Goal: Navigation & Orientation: Find specific page/section

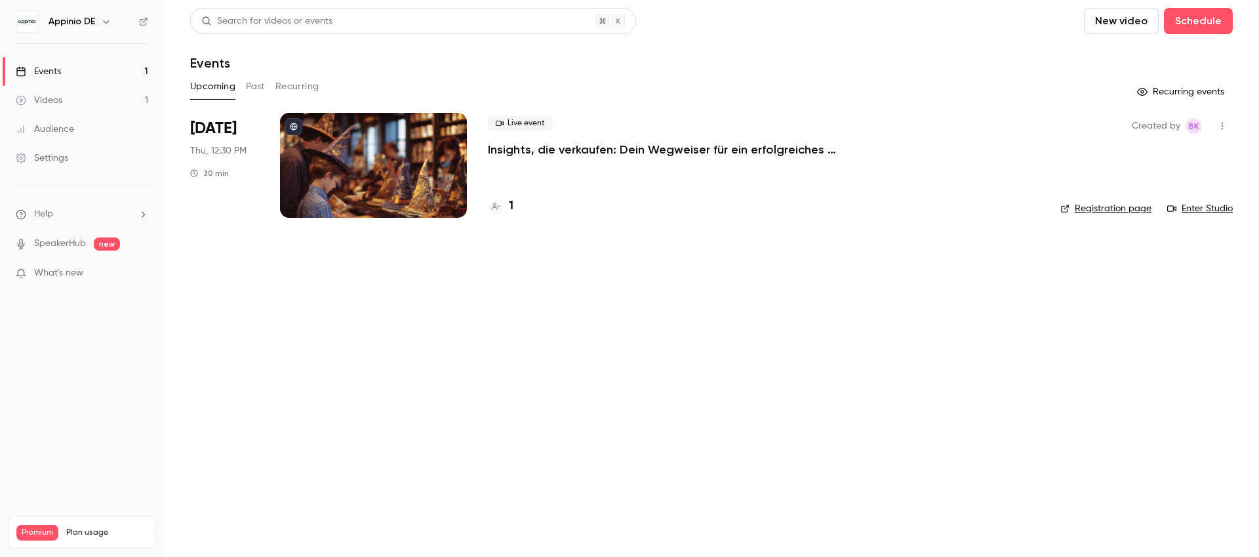
click at [1213, 210] on link "Enter Studio" at bounding box center [1201, 208] width 66 height 13
click at [1212, 209] on link "Enter Studio" at bounding box center [1201, 208] width 66 height 13
